Goal: Task Accomplishment & Management: Use online tool/utility

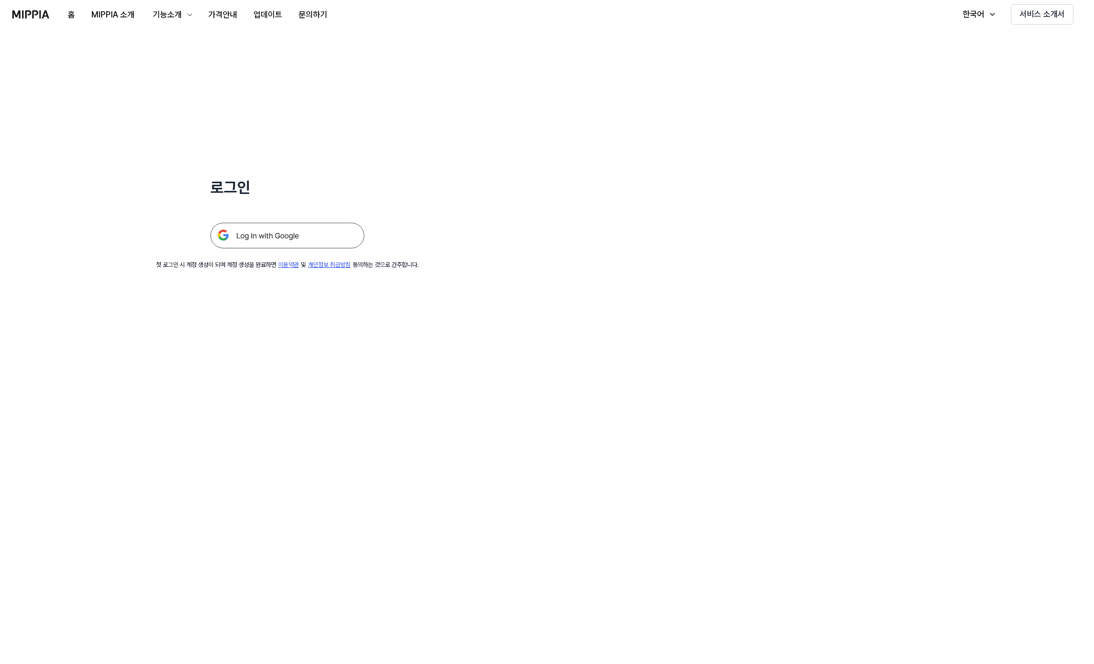
click at [293, 236] on img at bounding box center [287, 236] width 154 height 26
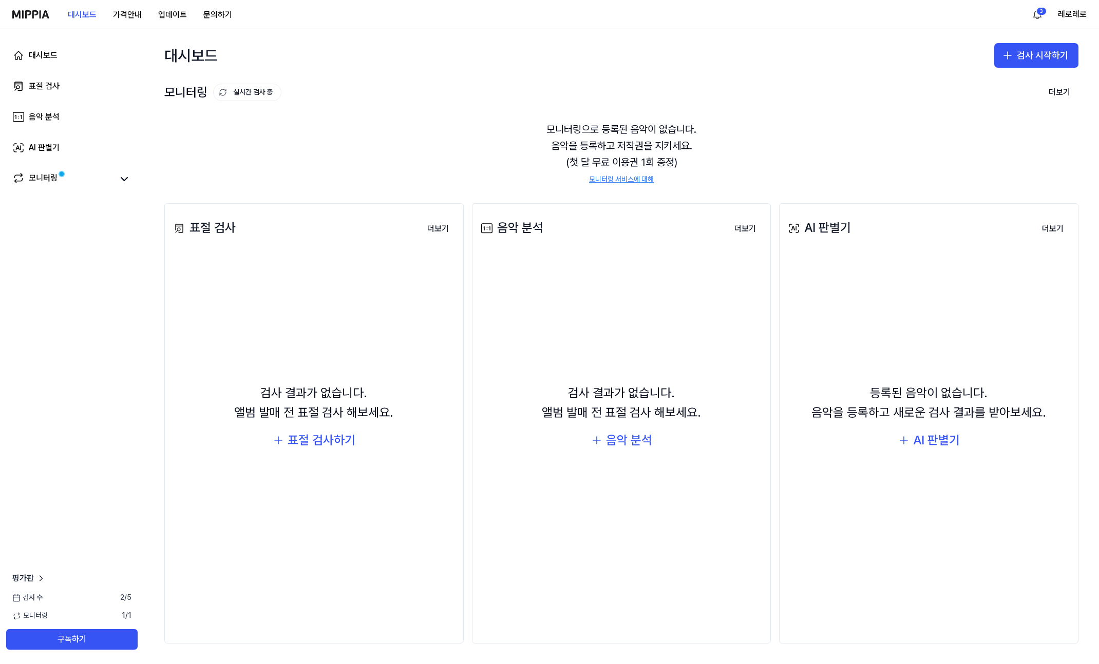
drag, startPoint x: 804, startPoint y: 226, endPoint x: 856, endPoint y: 230, distance: 51.5
click at [856, 230] on div "AI 판별기 더보기" at bounding box center [928, 228] width 286 height 29
drag, startPoint x: 817, startPoint y: 228, endPoint x: 811, endPoint y: 228, distance: 6.2
click at [811, 228] on div "AI 판별기 더보기" at bounding box center [928, 228] width 286 height 29
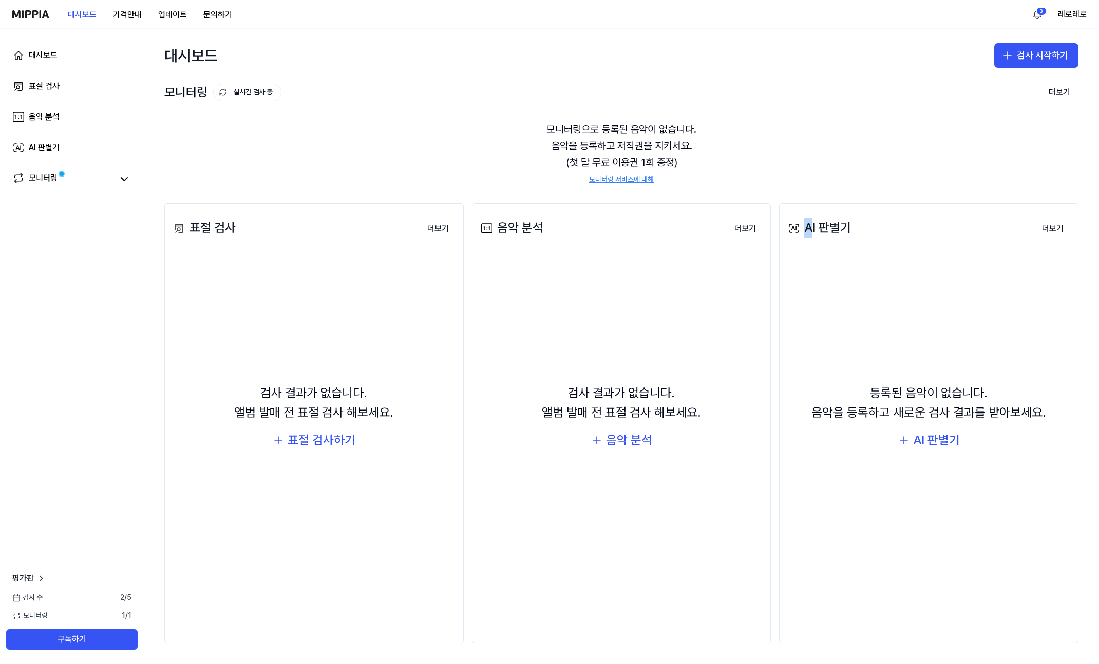
click at [811, 228] on div "AI 판별기" at bounding box center [817, 228] width 65 height 20
drag, startPoint x: 807, startPoint y: 229, endPoint x: 838, endPoint y: 230, distance: 30.8
click at [838, 230] on div "AI 판별기" at bounding box center [817, 228] width 65 height 20
click at [841, 227] on div "AI 판별기" at bounding box center [817, 228] width 65 height 20
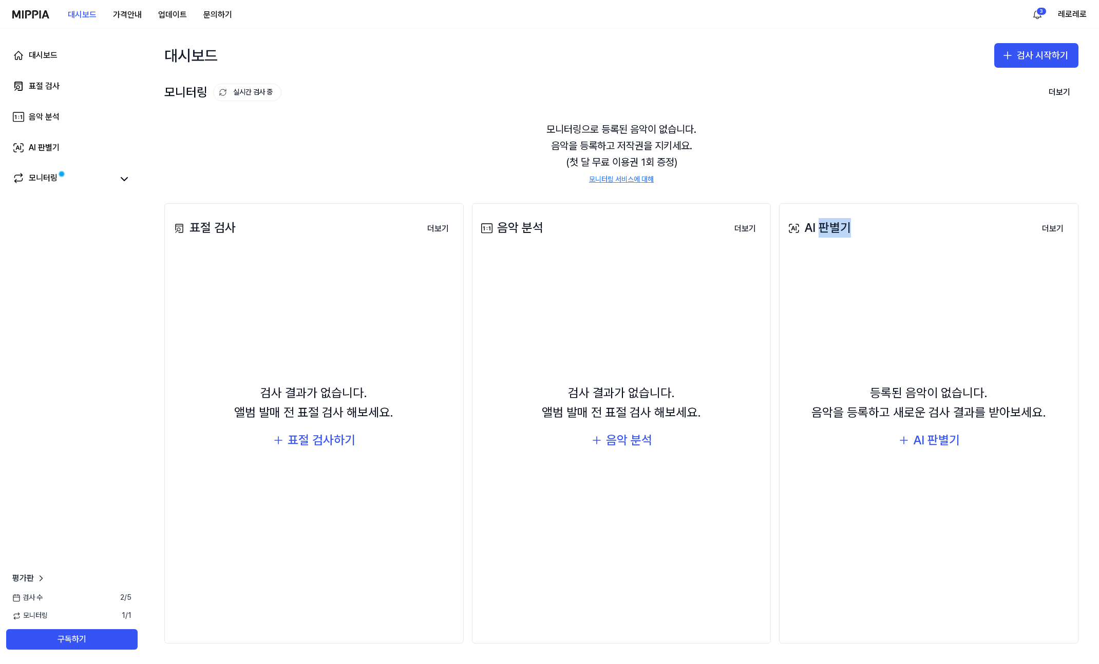
click at [841, 227] on div "AI 판별기" at bounding box center [817, 228] width 65 height 20
click at [921, 244] on div "AI 판별기 더보기 AI 판별기 등록된 음악이 없습니다. 음악을 등록하고 새로운 검사 결과를 받아보세요. AI 판별기 더보기" at bounding box center [928, 423] width 299 height 440
click at [960, 227] on div "AI 판별기 더보기" at bounding box center [928, 228] width 286 height 29
click at [819, 192] on div "표절 검사 더보기 표절 검사 검사 결과가 없습니다. 앨범 발매 전 표절 검사 해보세요. 표절 검사하기 더보기 음악 분석 더보기 음악 분석 검사…" at bounding box center [621, 424] width 955 height 482
click at [830, 184] on div "표절 검사 더보기 표절 검사 검사 결과가 없습니다. 앨범 발매 전 표절 검사 해보세요. 표절 검사하기 더보기 음악 분석 더보기 음악 분석 검사…" at bounding box center [621, 424] width 955 height 482
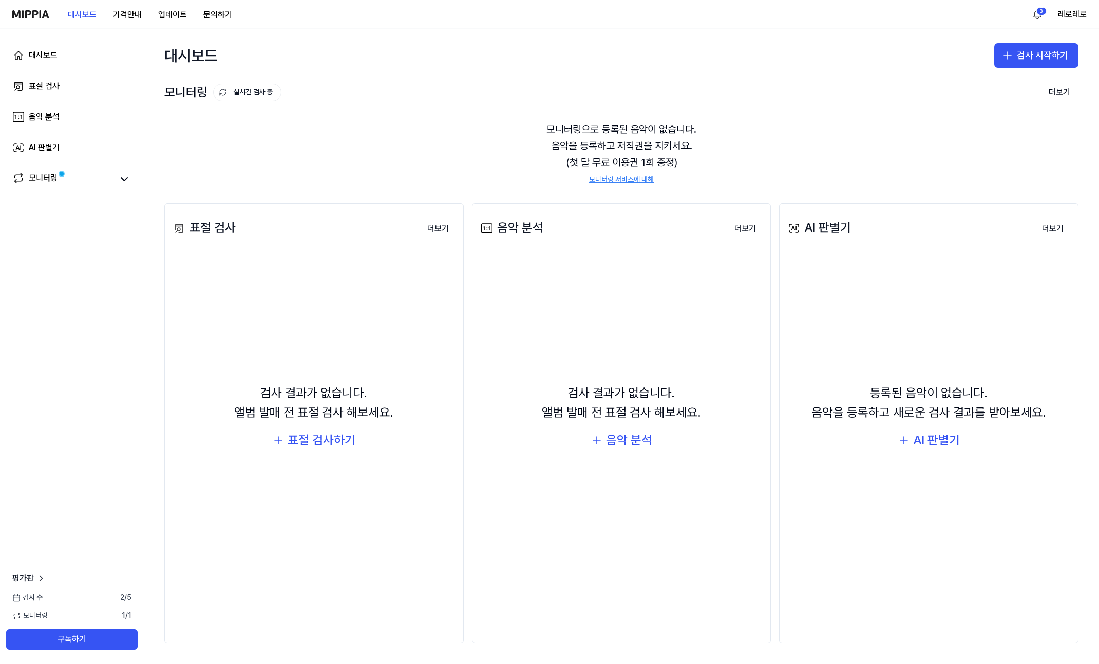
click at [823, 166] on div "모니터링으로 등록된 음악이 없습니다. 음악을 등록하고 저작권을 지키세요. (첫 달 무료 이용권 1회 증정) 모니터링 서비스에 대해" at bounding box center [621, 153] width 914 height 88
click at [849, 173] on div "모니터링으로 등록된 음악이 없습니다. 음악을 등록하고 저작권을 지키세요. (첫 달 무료 이용권 1회 증정) 모니터링 서비스에 대해" at bounding box center [621, 153] width 914 height 88
drag, startPoint x: 183, startPoint y: 222, endPoint x: 232, endPoint y: 227, distance: 49.0
click at [232, 227] on div "표절 검사" at bounding box center [203, 228] width 65 height 20
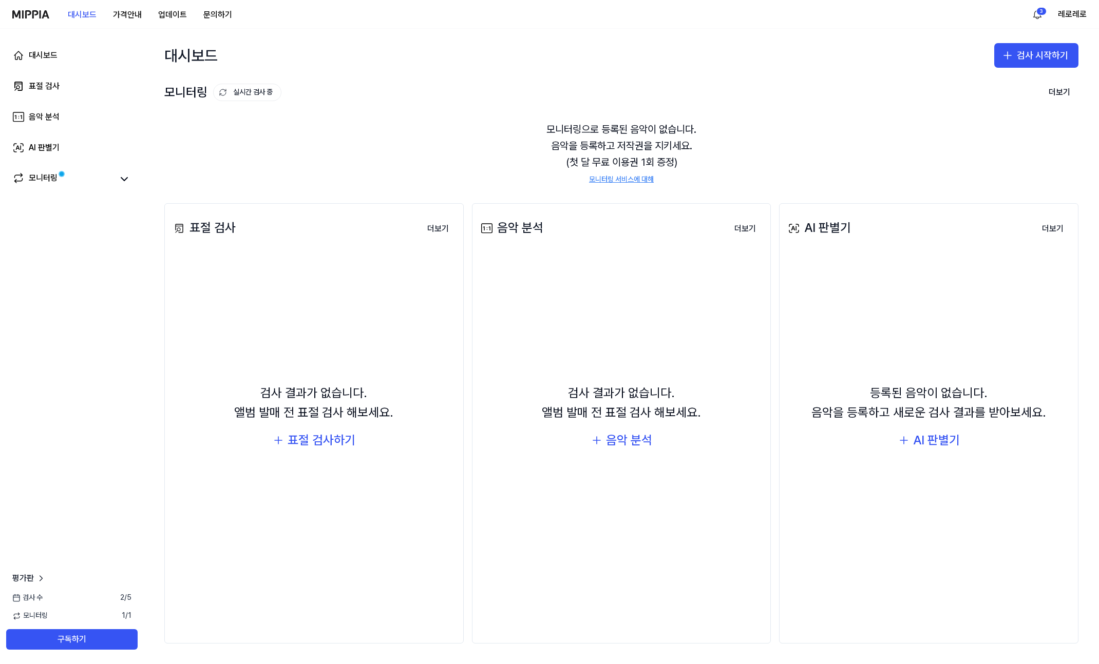
drag, startPoint x: 191, startPoint y: 229, endPoint x: 286, endPoint y: 236, distance: 95.7
click at [278, 236] on div "표절 검사 더보기" at bounding box center [314, 228] width 286 height 29
click at [293, 236] on div "표절 검사 더보기" at bounding box center [314, 228] width 286 height 29
click at [322, 134] on div "모니터링으로 등록된 음악이 없습니다. 음악을 등록하고 저작권을 지키세요. (첫 달 무료 이용권 1회 증정) 모니터링 서비스에 대해" at bounding box center [621, 153] width 914 height 88
click at [808, 120] on div "모니터링으로 등록된 음악이 없습니다. 음악을 등록하고 저작권을 지키세요. (첫 달 무료 이용권 1회 증정) 모니터링 서비스에 대해" at bounding box center [621, 153] width 914 height 88
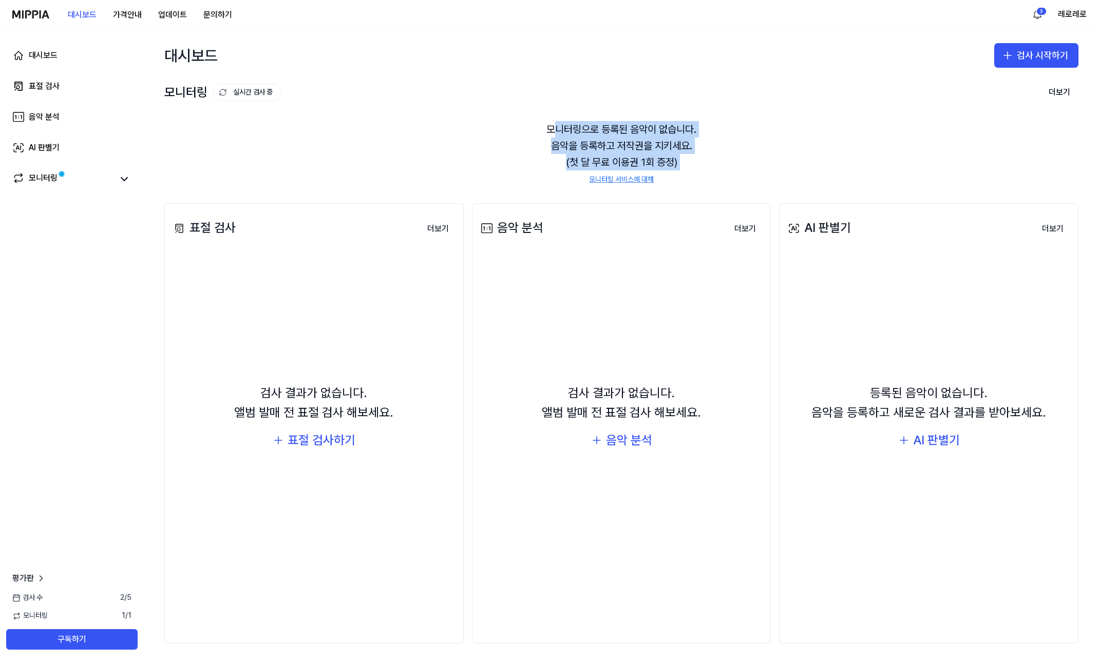
drag, startPoint x: 554, startPoint y: 127, endPoint x: 728, endPoint y: 175, distance: 180.4
click at [728, 175] on div "모니터링으로 등록된 음악이 없습니다. 음악을 등록하고 저작권을 지키세요. (첫 달 무료 이용권 1회 증정) 모니터링 서비스에 대해" at bounding box center [621, 153] width 914 height 88
drag, startPoint x: 842, startPoint y: 229, endPoint x: 834, endPoint y: 223, distance: 10.0
click at [842, 229] on div "AI 판별기" at bounding box center [817, 228] width 65 height 20
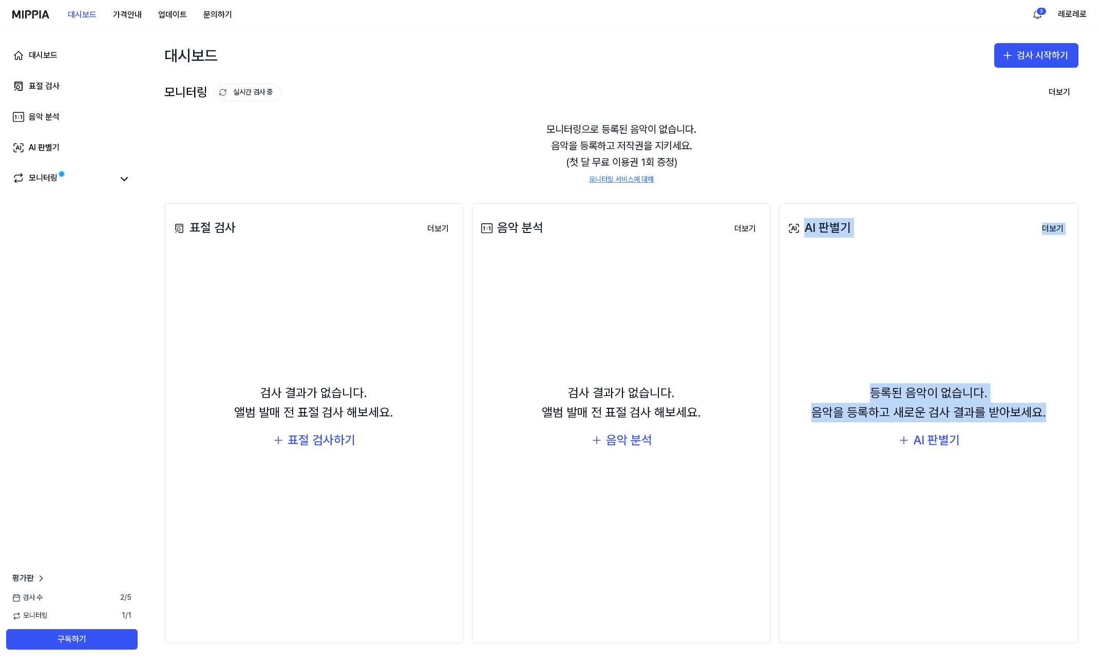
drag, startPoint x: 805, startPoint y: 228, endPoint x: 1001, endPoint y: 435, distance: 285.1
click at [1001, 435] on div "AI 판별기 더보기 AI 판별기 등록된 음악이 없습니다. 음악을 등록하고 새로운 검사 결과를 받아보세요. AI 판별기 더보기" at bounding box center [928, 423] width 299 height 440
click at [1002, 434] on div "등록된 음악이 없습니다. 음악을 등록하고 새로운 검사 결과를 받아보세요. AI 판별기" at bounding box center [928, 417] width 286 height 316
click at [1019, 402] on div "등록된 음악이 없습니다. 음악을 등록하고 새로운 검사 결과를 받아보세요." at bounding box center [928, 403] width 235 height 40
drag, startPoint x: 1033, startPoint y: 421, endPoint x: 900, endPoint y: 390, distance: 136.6
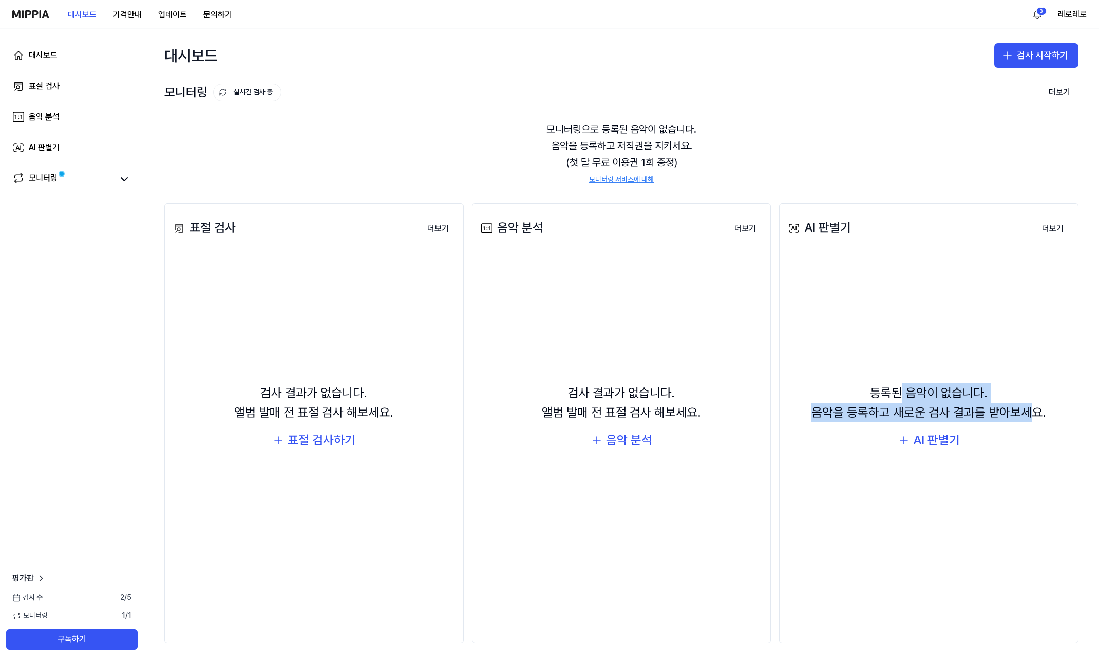
click at [900, 390] on div "등록된 음악이 없습니다. 음악을 등록하고 새로운 검사 결과를 받아보세요." at bounding box center [928, 403] width 235 height 40
